Goal: Transaction & Acquisition: Obtain resource

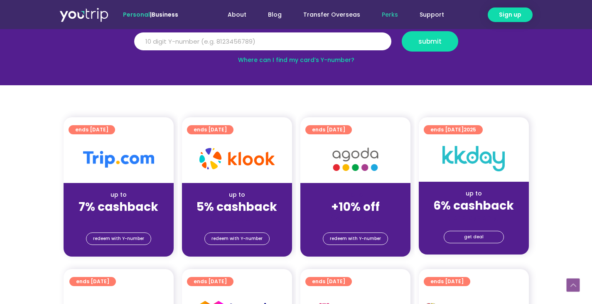
scroll to position [166, 0]
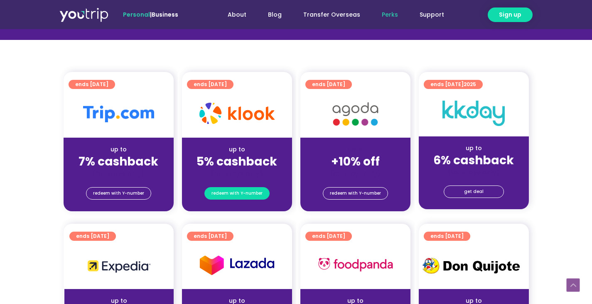
click at [250, 189] on span "redeem with Y-number" at bounding box center [236, 193] width 51 height 12
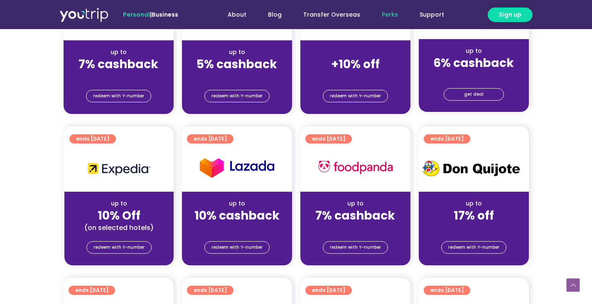
scroll to position [340, 0]
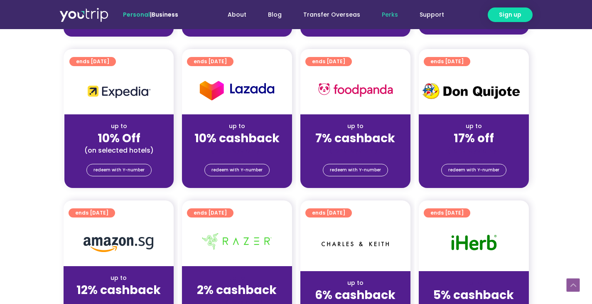
click at [360, 125] on div "up to" at bounding box center [355, 126] width 97 height 9
click at [352, 114] on div at bounding box center [355, 90] width 110 height 47
click at [359, 103] on div at bounding box center [355, 90] width 110 height 47
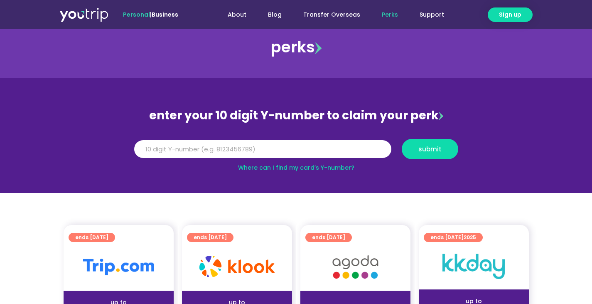
scroll to position [0, 0]
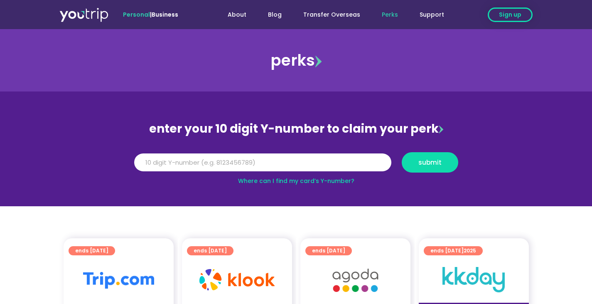
click at [499, 11] on span "Sign up" at bounding box center [510, 14] width 22 height 9
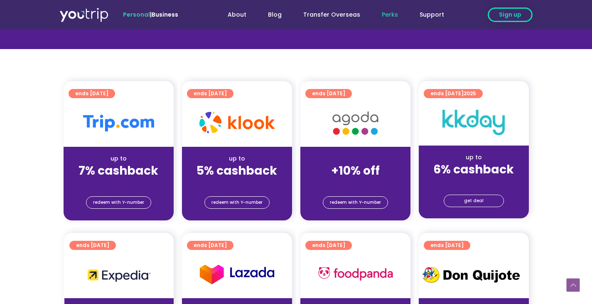
scroll to position [164, 0]
